Goal: Transaction & Acquisition: Purchase product/service

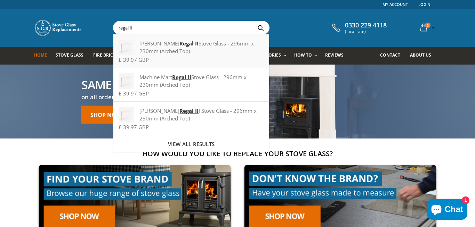
type input "regal ii"
click at [169, 49] on div "[PERSON_NAME] Regal II Stove Glass - 296mm x 230mm (Arched Top)" at bounding box center [190, 47] width 145 height 15
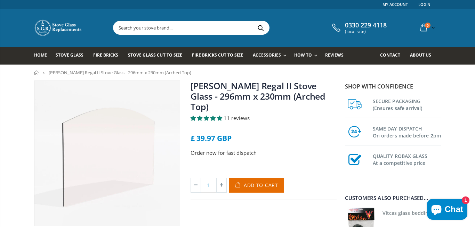
click at [204, 23] on input "text" at bounding box center [230, 27] width 234 height 13
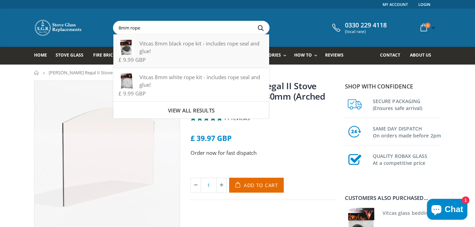
type input "8mm rope"
click at [184, 62] on div "£ 9.99 GBP" at bounding box center [190, 59] width 145 height 5
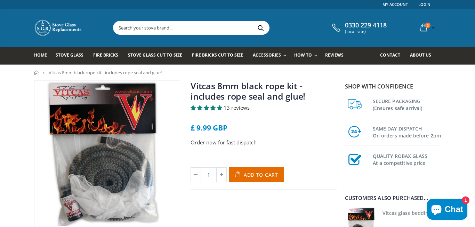
click at [197, 29] on input "text" at bounding box center [230, 27] width 234 height 13
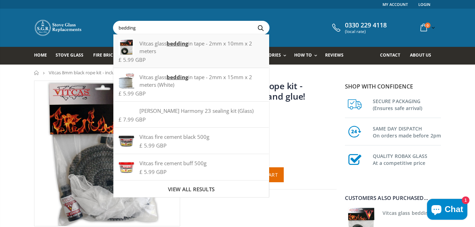
type input "bedding"
click at [207, 44] on div "Vitcas glass bedding in tape - 2mm x 10mm x 2 meters" at bounding box center [190, 47] width 145 height 15
